Goal: Navigation & Orientation: Find specific page/section

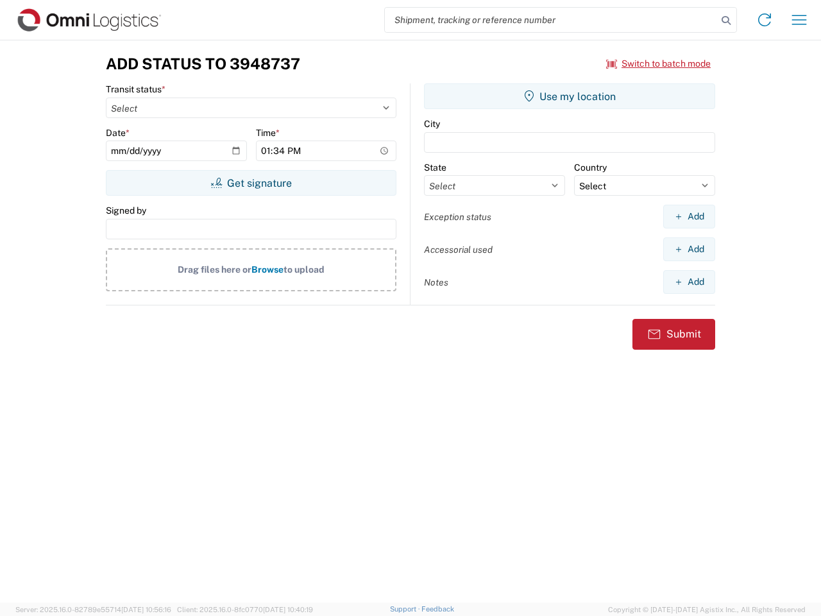
click at [551, 20] on input "search" at bounding box center [551, 20] width 332 height 24
click at [726, 21] on icon at bounding box center [726, 21] width 18 height 18
click at [765, 20] on icon at bounding box center [764, 20] width 21 height 21
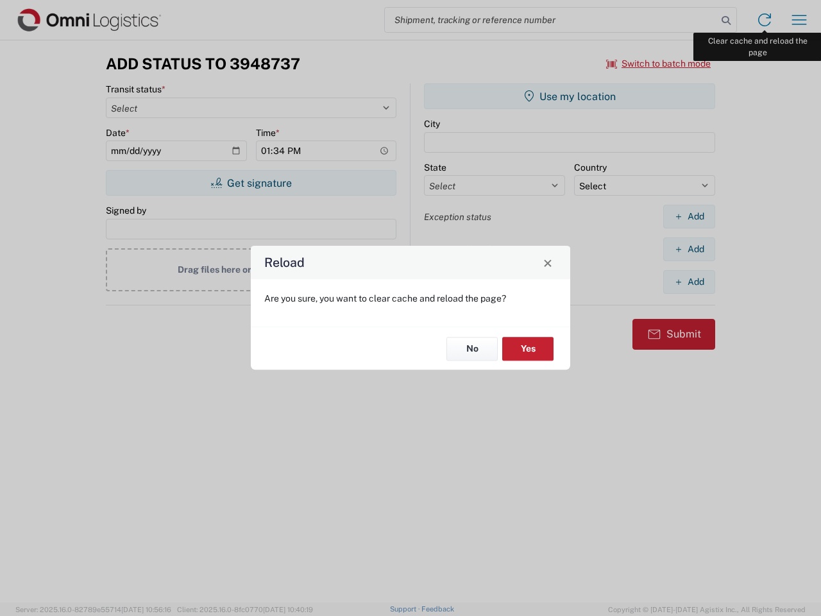
click at [799, 20] on div "Reload Are you sure, you want to clear cache and reload the page? No Yes" at bounding box center [410, 308] width 821 height 616
click at [659, 64] on div "Reload Are you sure, you want to clear cache and reload the page? No Yes" at bounding box center [410, 308] width 821 height 616
click at [251, 183] on div "Reload Are you sure, you want to clear cache and reload the page? No Yes" at bounding box center [410, 308] width 821 height 616
click at [570, 96] on div "Reload Are you sure, you want to clear cache and reload the page? No Yes" at bounding box center [410, 308] width 821 height 616
click at [689, 216] on div "Reload Are you sure, you want to clear cache and reload the page? No Yes" at bounding box center [410, 308] width 821 height 616
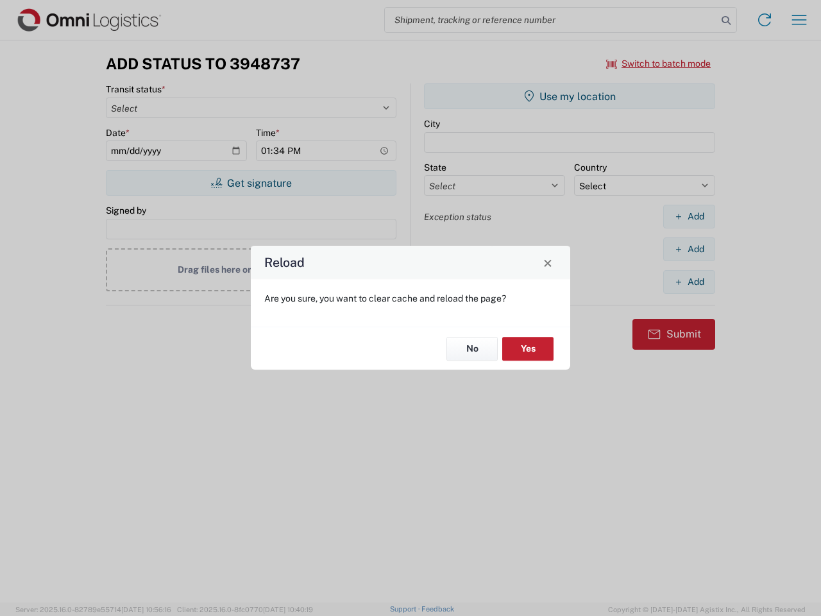
click at [689, 249] on div "Reload Are you sure, you want to clear cache and reload the page? No Yes" at bounding box center [410, 308] width 821 height 616
click at [689, 282] on div "Reload Are you sure, you want to clear cache and reload the page? No Yes" at bounding box center [410, 308] width 821 height 616
